Goal: Information Seeking & Learning: Understand process/instructions

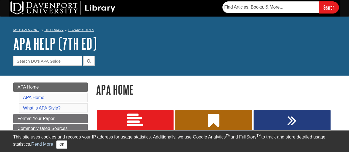
scroll to position [83, 0]
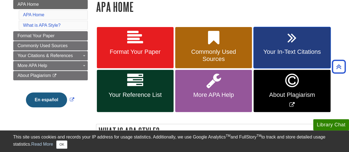
click at [280, 37] on link "Your In-Text Citations" at bounding box center [292, 47] width 77 height 41
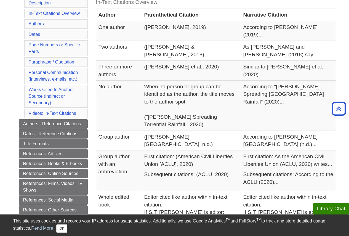
scroll to position [138, 0]
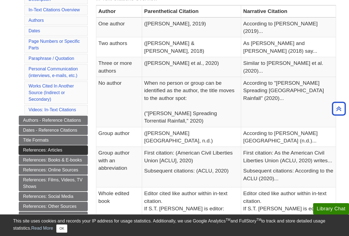
click at [52, 149] on link "References: Articles" at bounding box center [53, 150] width 69 height 9
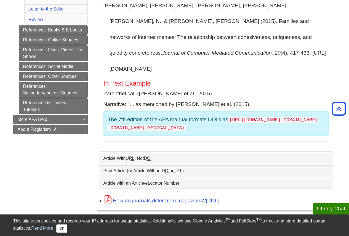
scroll to position [249, 0]
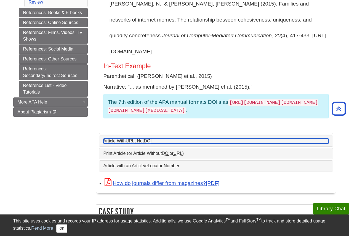
click at [143, 139] on link "Article With URL , Not DOI" at bounding box center [216, 141] width 225 height 5
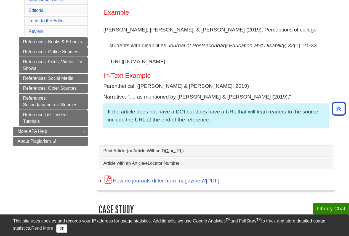
scroll to position [221, 0]
